Goal: Task Accomplishment & Management: Manage account settings

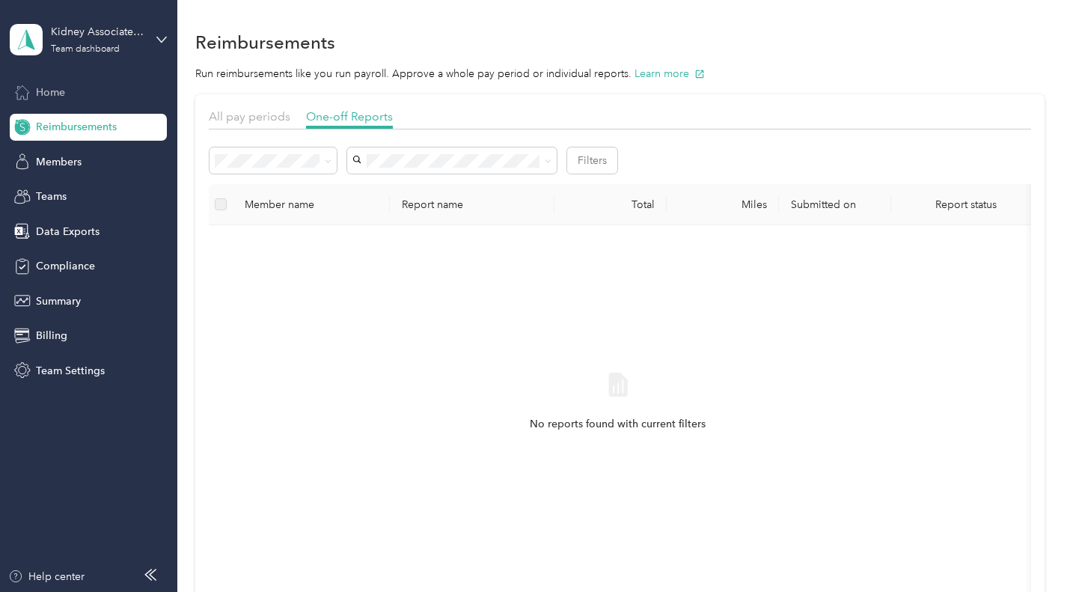
click at [40, 92] on span "Home" at bounding box center [50, 93] width 29 height 16
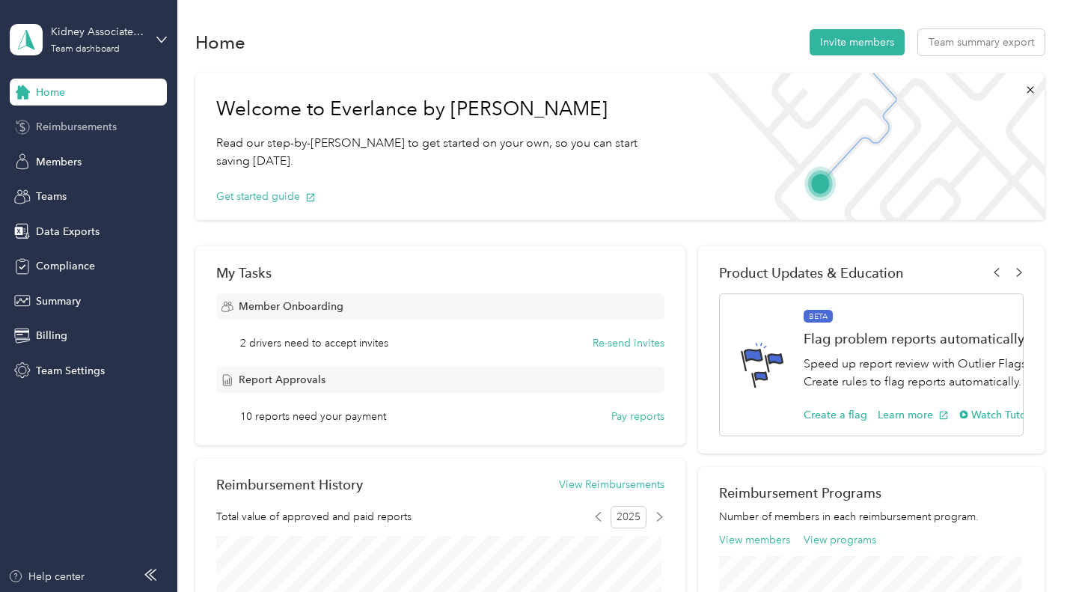
drag, startPoint x: 68, startPoint y: 134, endPoint x: 75, endPoint y: 129, distance: 8.5
click at [67, 134] on span "Reimbursements" at bounding box center [76, 127] width 81 height 16
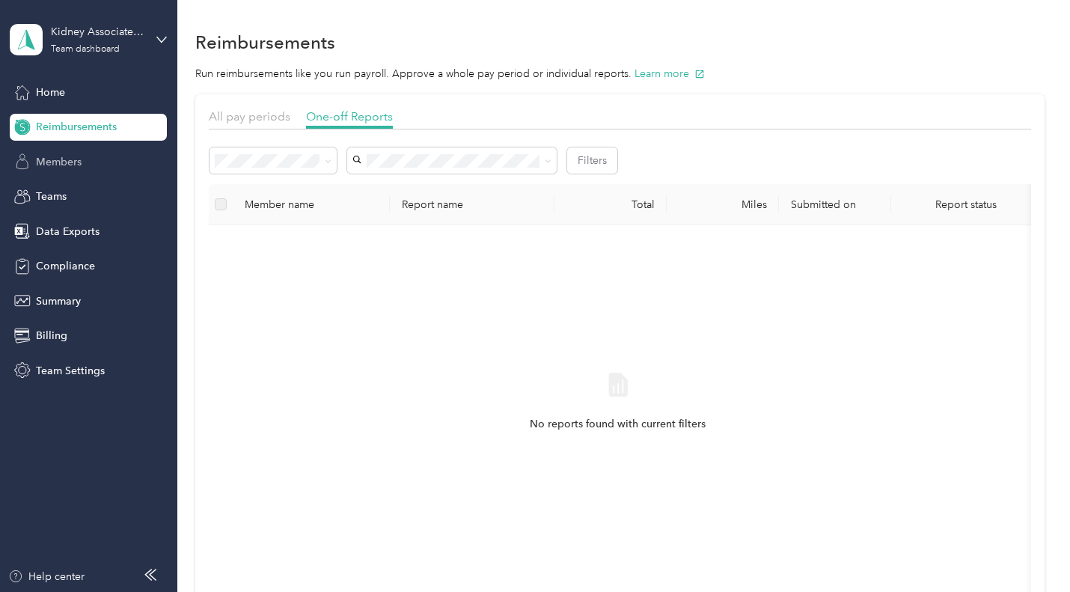
click at [49, 164] on span "Members" at bounding box center [59, 162] width 46 height 16
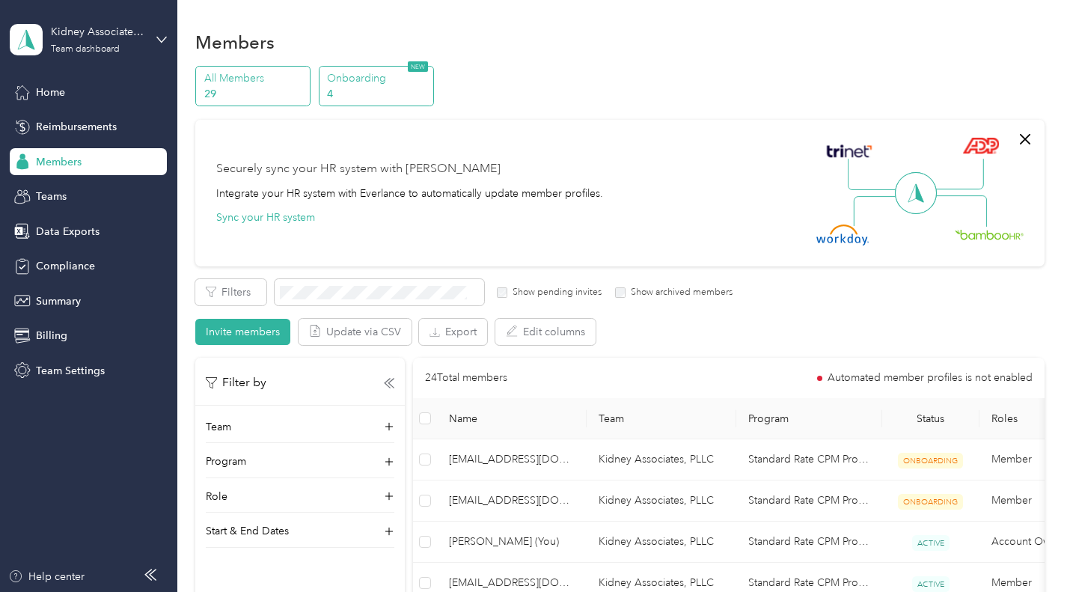
click at [360, 86] on p "4" at bounding box center [378, 94] width 102 height 16
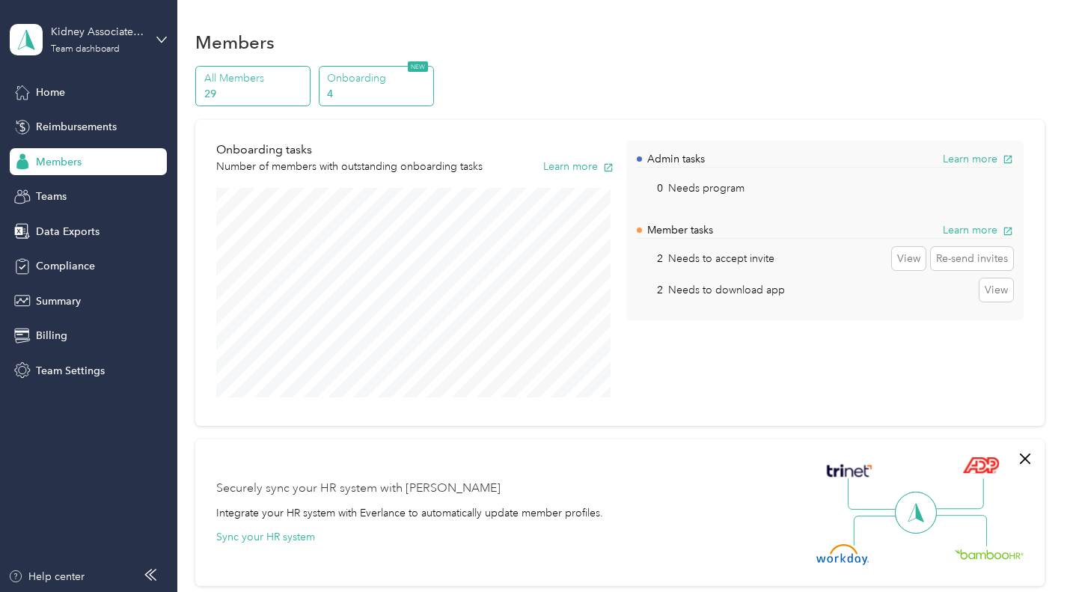
click at [232, 80] on p "All Members" at bounding box center [255, 78] width 102 height 16
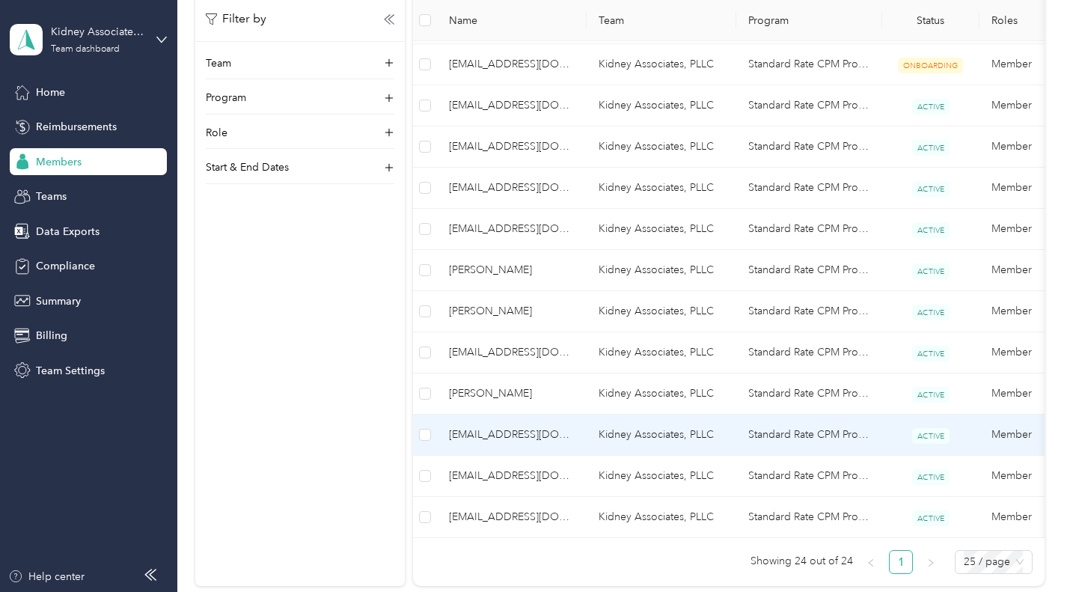
scroll to position [973, 0]
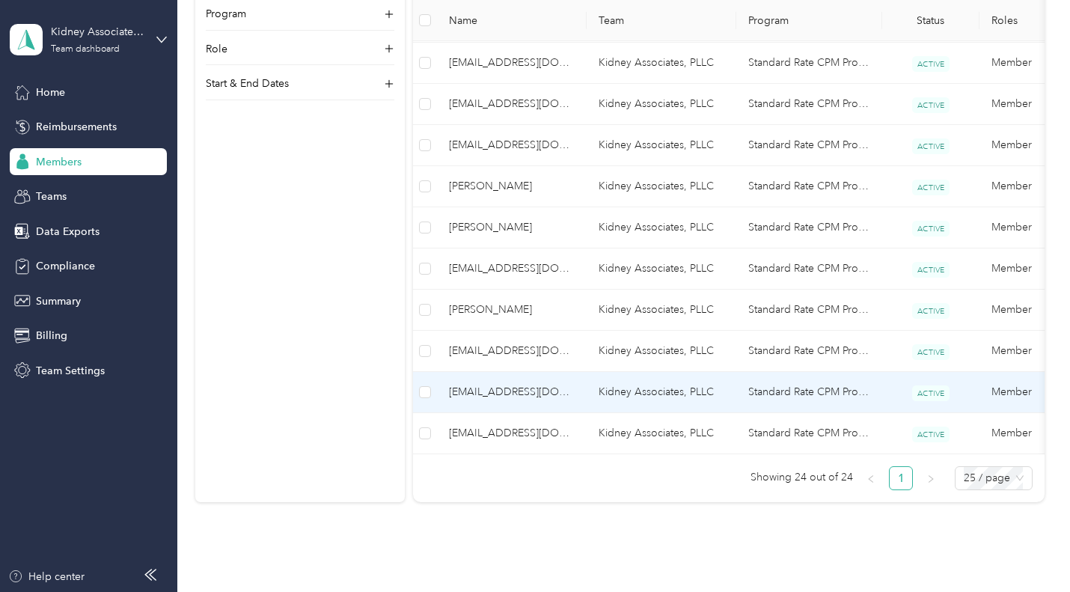
click at [461, 388] on span "[EMAIL_ADDRESS][DOMAIN_NAME]" at bounding box center [512, 392] width 126 height 16
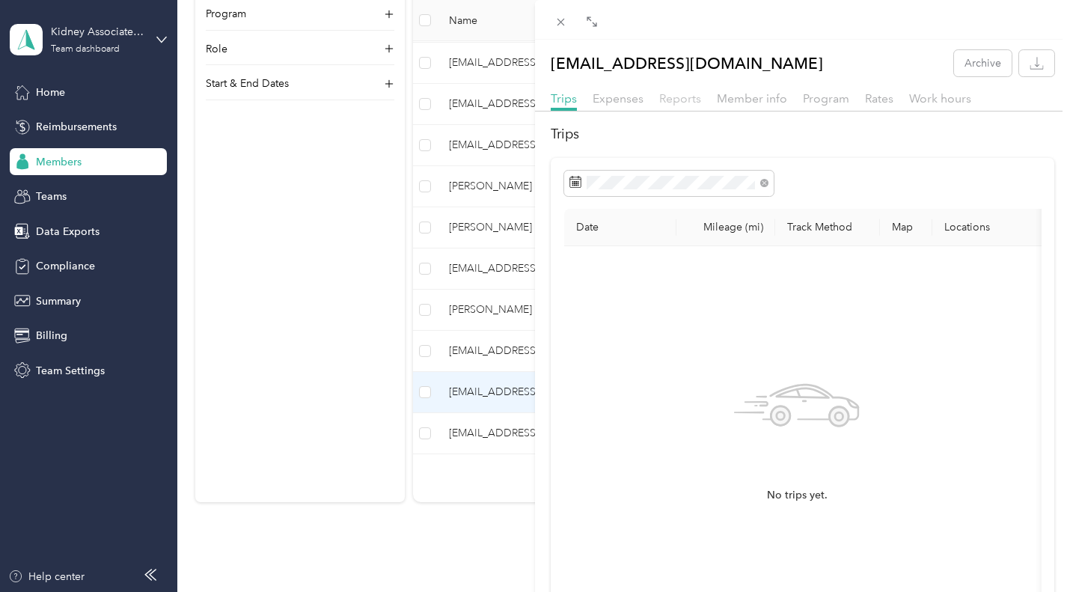
click at [683, 97] on span "Reports" at bounding box center [680, 98] width 42 height 14
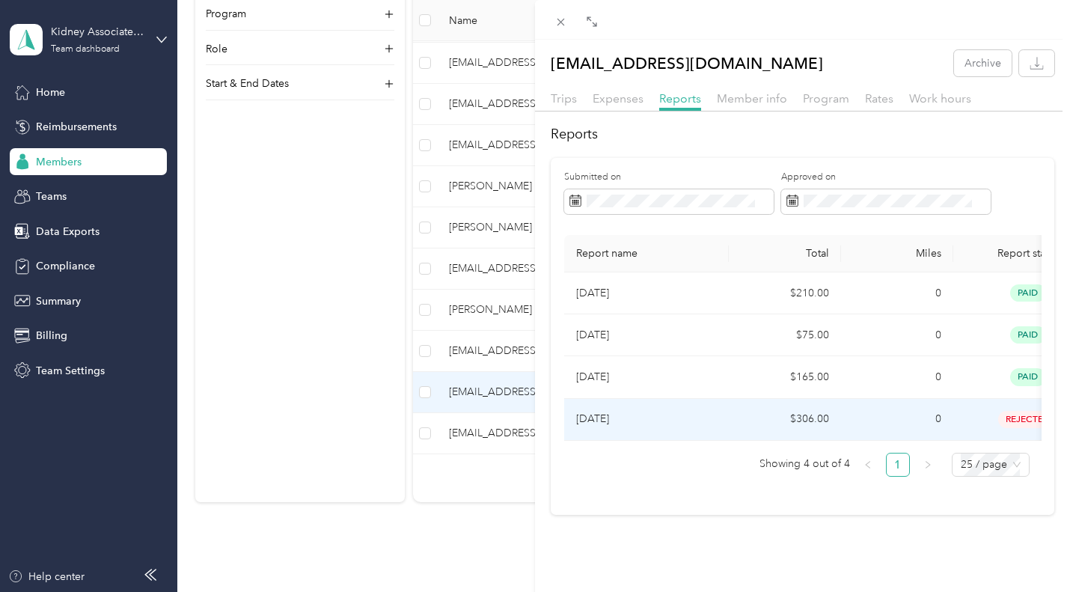
click at [608, 420] on p "[DATE]" at bounding box center [646, 419] width 141 height 16
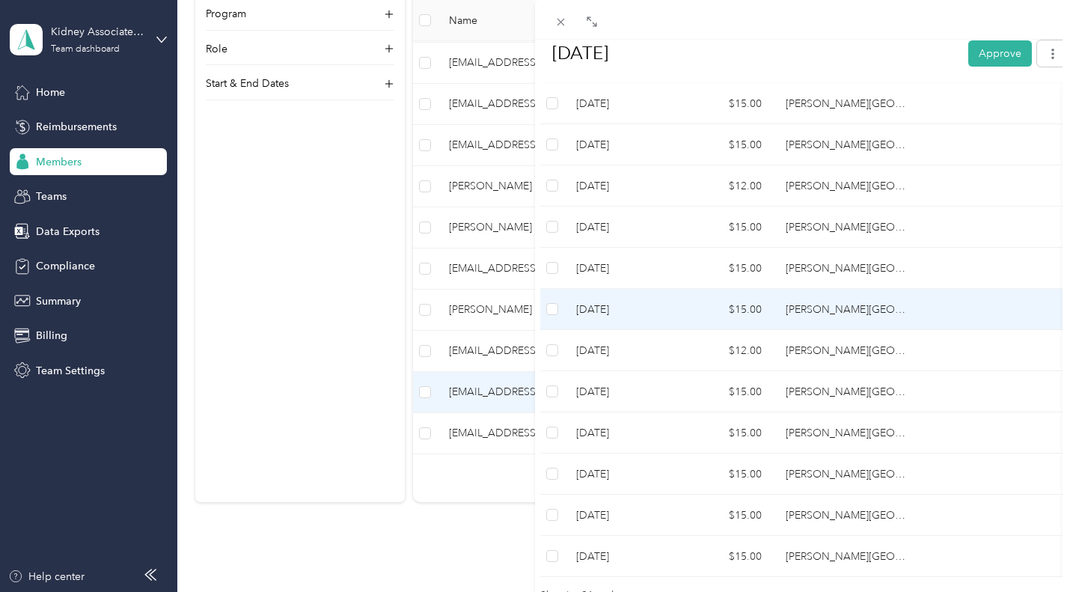
scroll to position [924, 0]
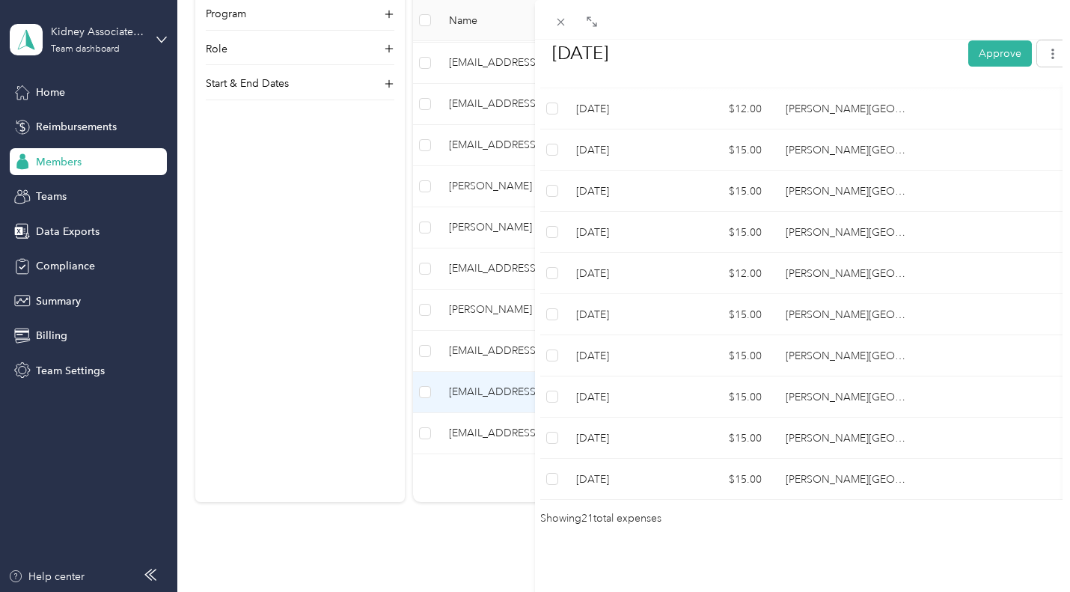
drag, startPoint x: 312, startPoint y: 219, endPoint x: 249, endPoint y: 142, distance: 99.5
click at [312, 219] on div "BACK [EMAIL_ADDRESS][DOMAIN_NAME] Reports [DATE] [DATE] Approve Rejected Awaiti…" at bounding box center [535, 296] width 1070 height 592
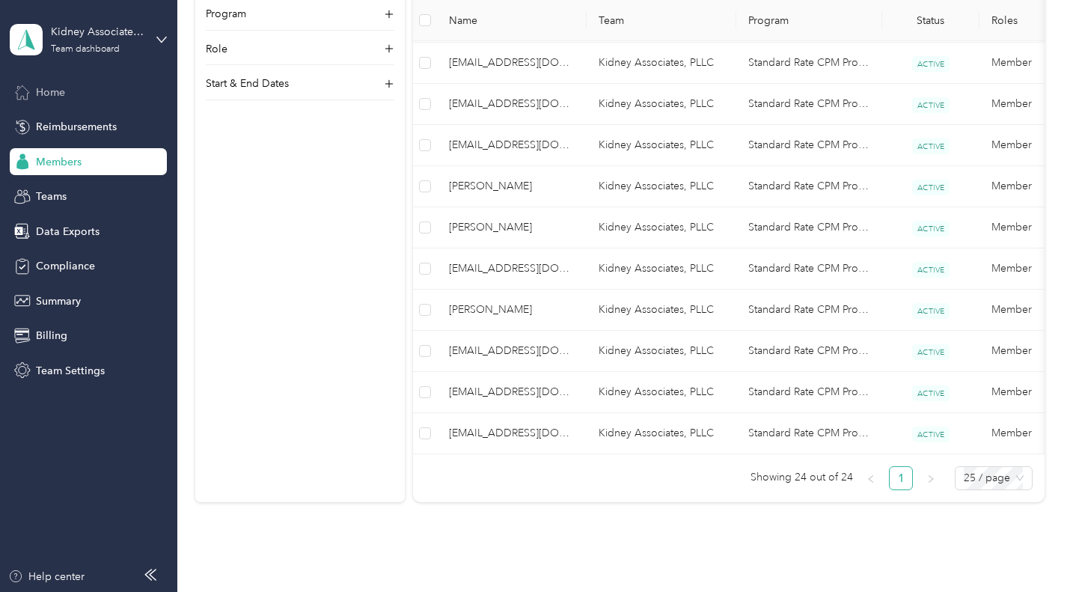
click at [54, 93] on span "Home" at bounding box center [50, 93] width 29 height 16
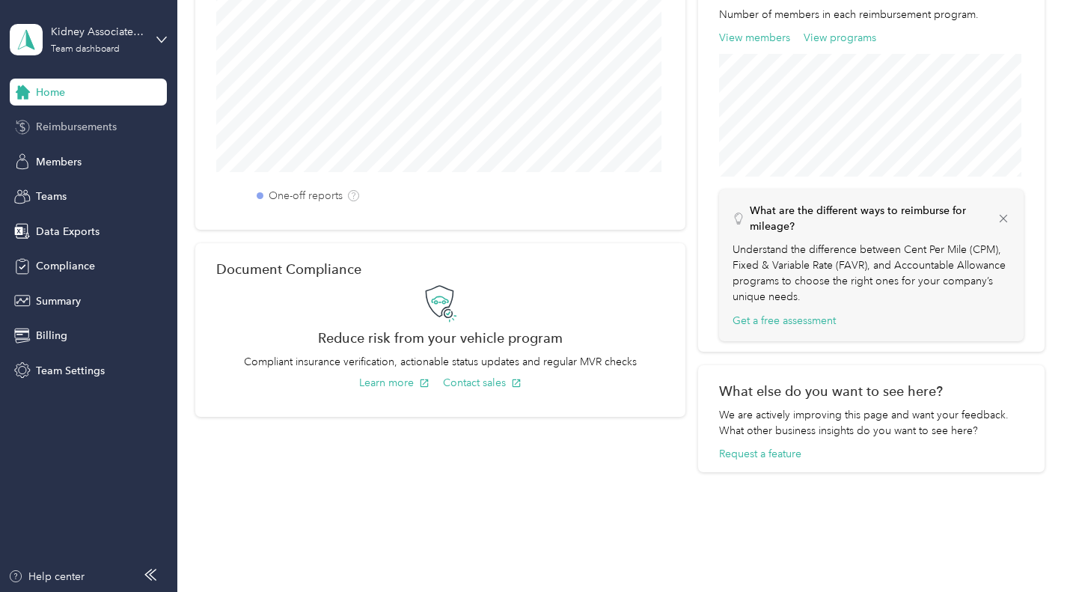
scroll to position [608, 0]
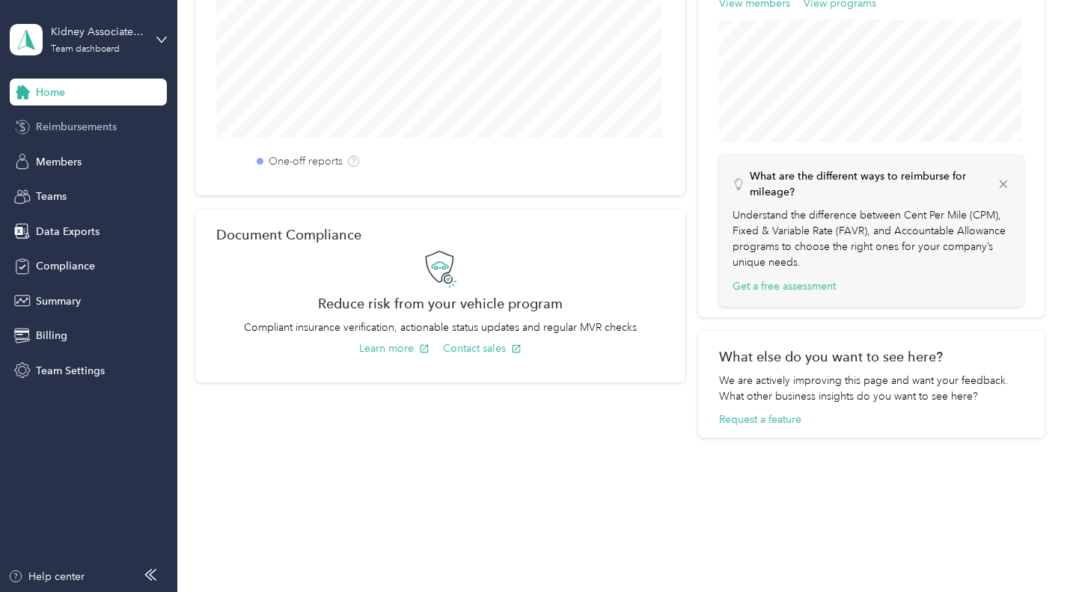
click at [58, 118] on div "Reimbursements" at bounding box center [88, 127] width 157 height 27
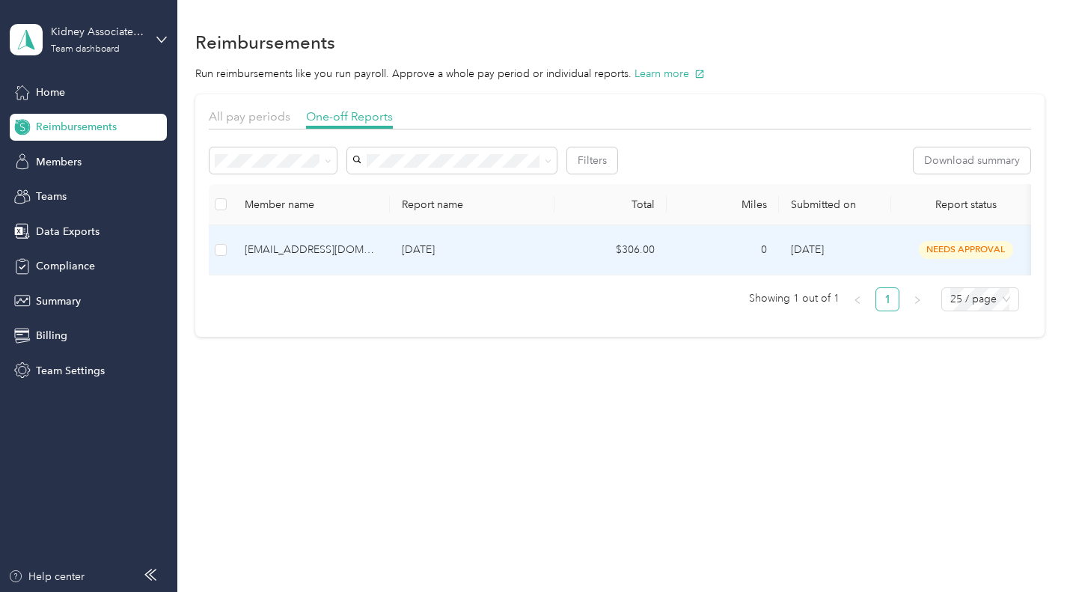
click at [292, 248] on div "[EMAIL_ADDRESS][DOMAIN_NAME]" at bounding box center [311, 250] width 133 height 16
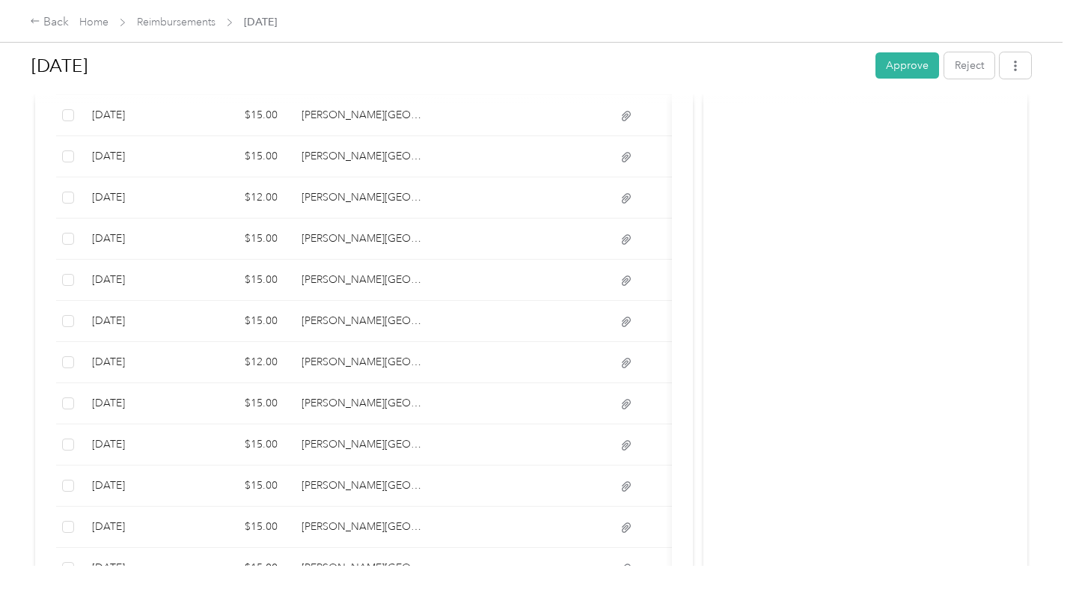
scroll to position [578, 0]
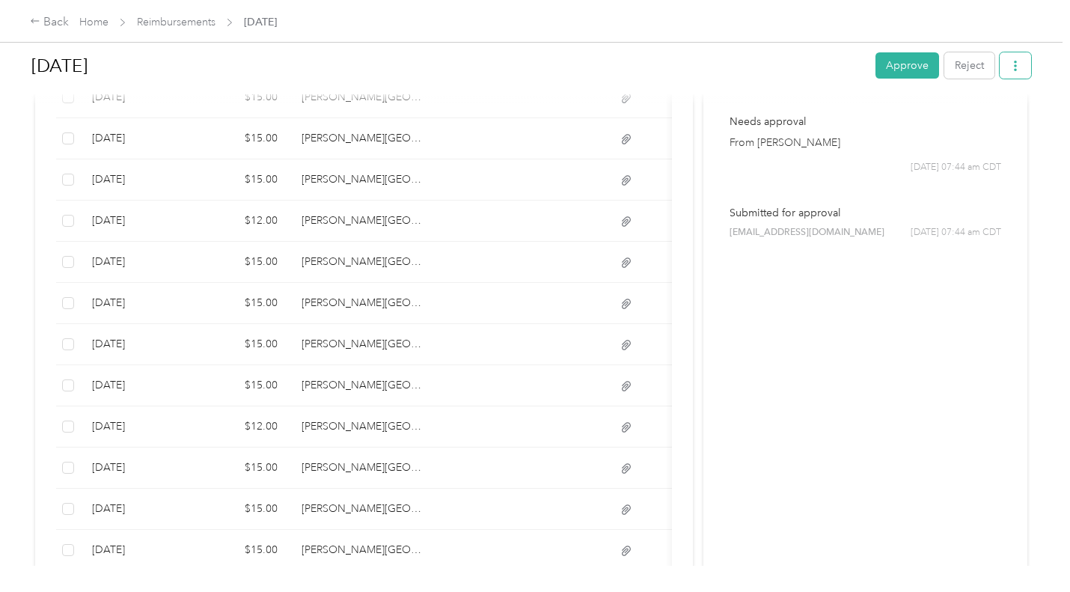
click at [1015, 72] on button "button" at bounding box center [1015, 65] width 31 height 26
click at [975, 125] on span "Download" at bounding box center [969, 120] width 49 height 16
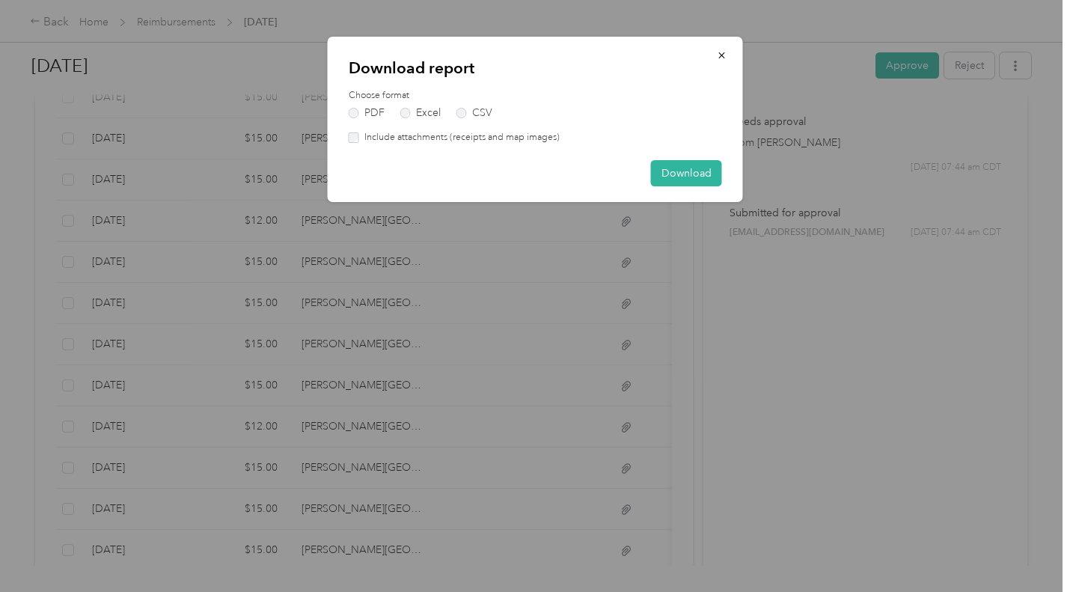
drag, startPoint x: 481, startPoint y: 133, endPoint x: 490, endPoint y: 135, distance: 8.5
click at [482, 135] on label "Include attachments (receipts and map images)" at bounding box center [459, 137] width 201 height 13
click at [701, 178] on button "Download" at bounding box center [686, 173] width 71 height 26
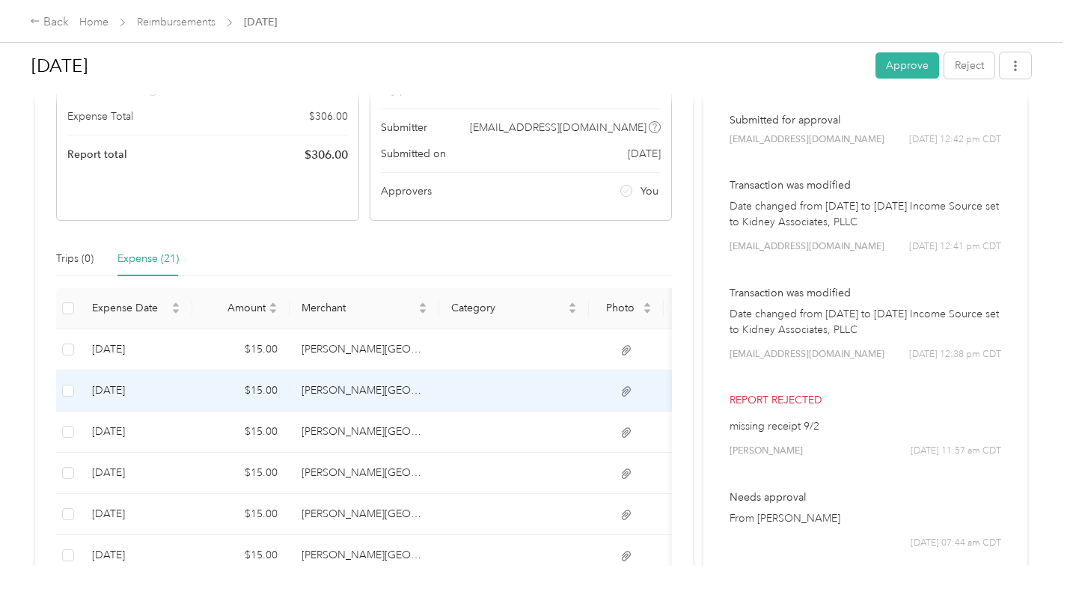
scroll to position [129, 0]
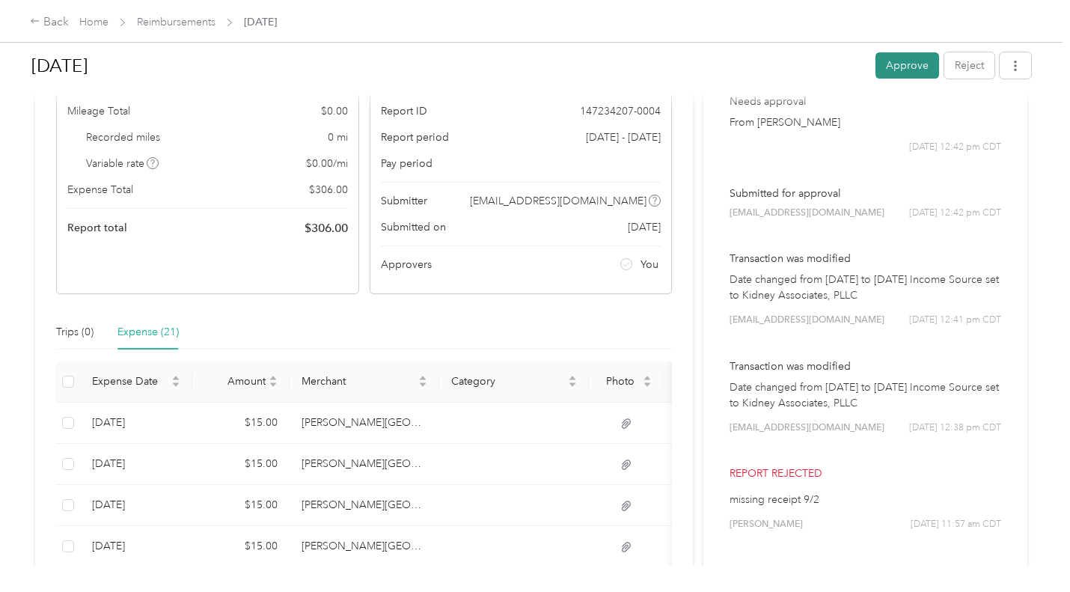
click at [901, 71] on button "Approve" at bounding box center [908, 65] width 64 height 26
